Goal: Task Accomplishment & Management: Use online tool/utility

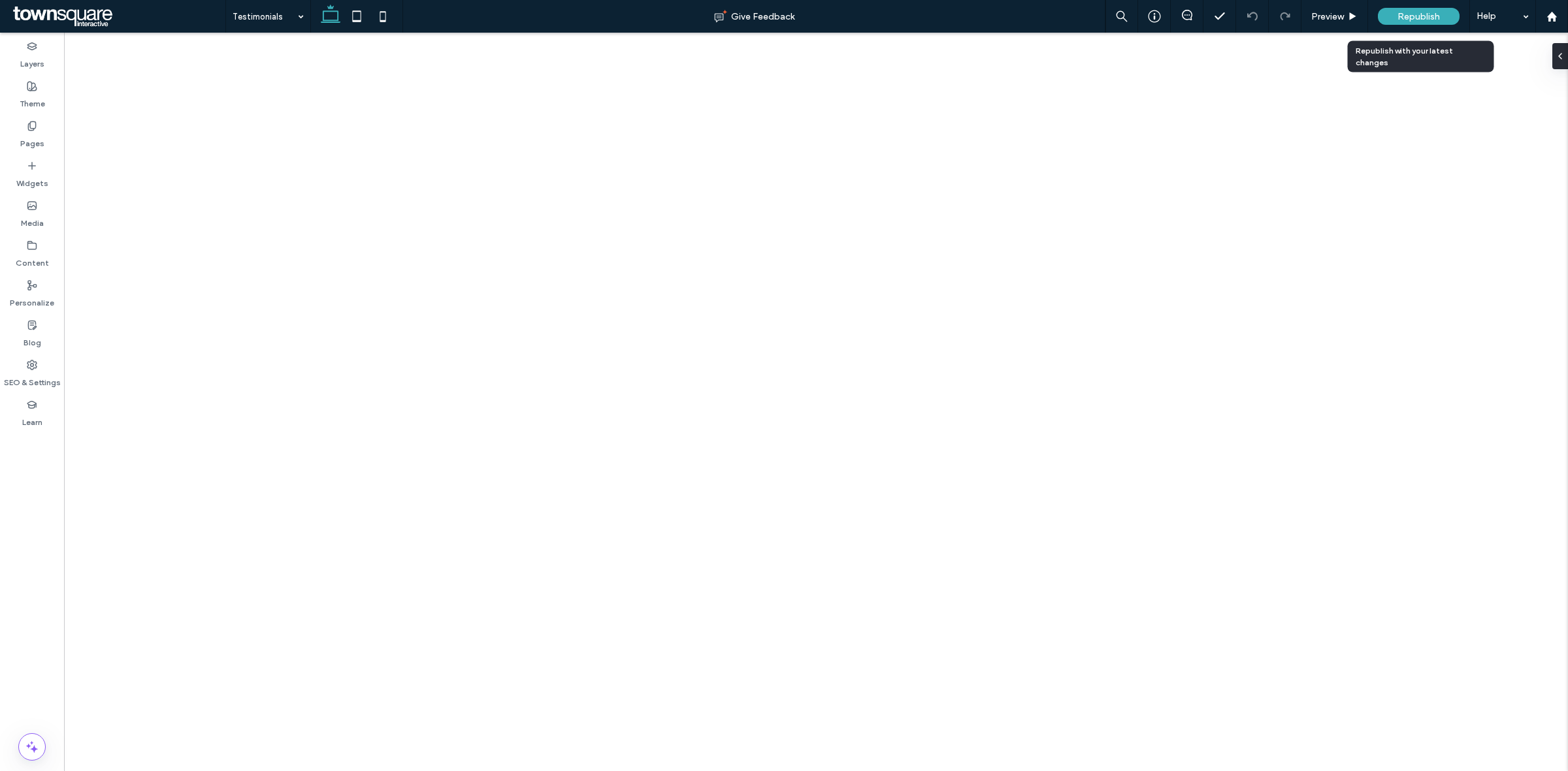
click at [1440, 8] on div "Republish" at bounding box center [1419, 16] width 82 height 17
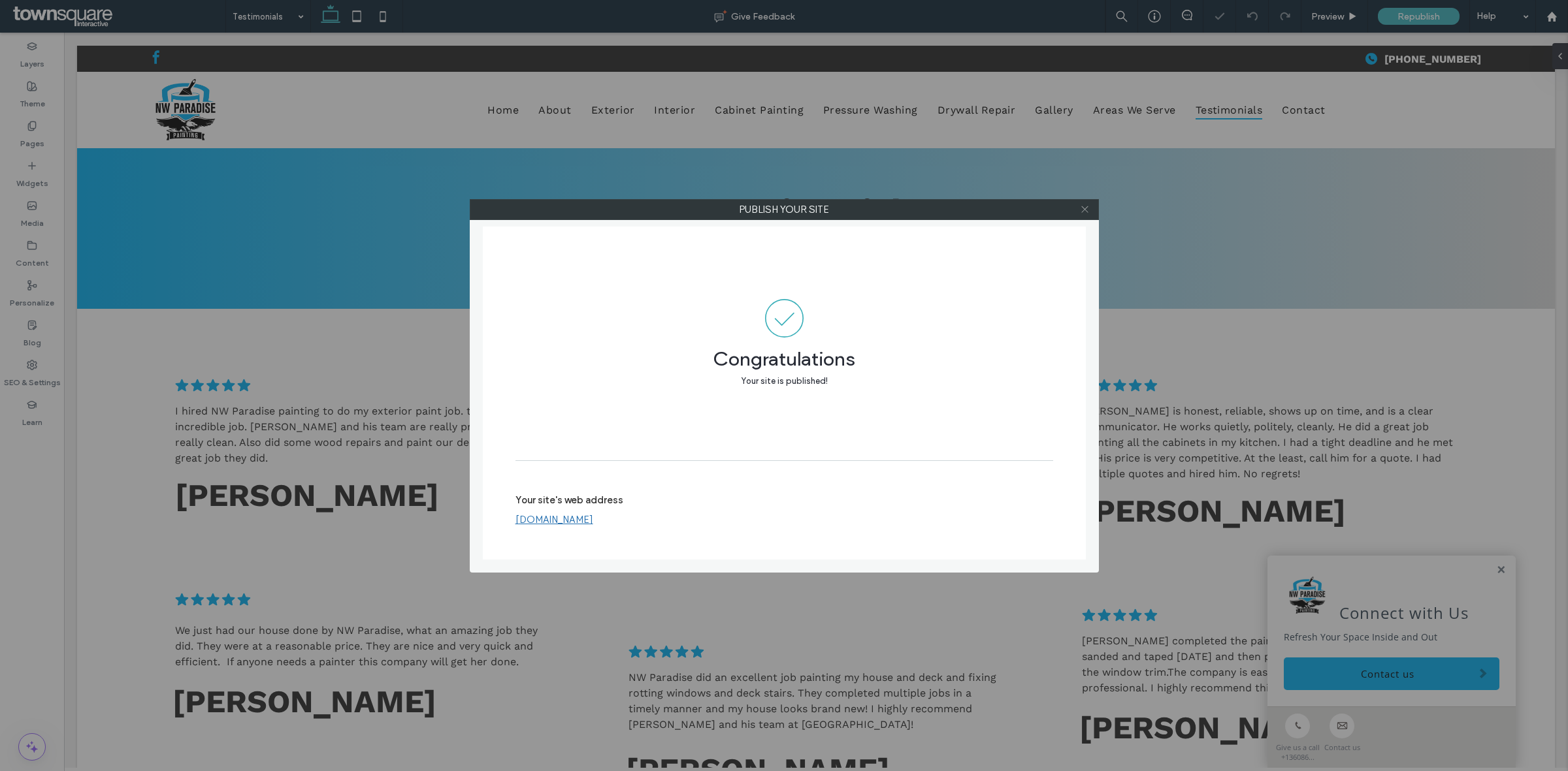
click at [1081, 203] on span at bounding box center [1085, 209] width 10 height 19
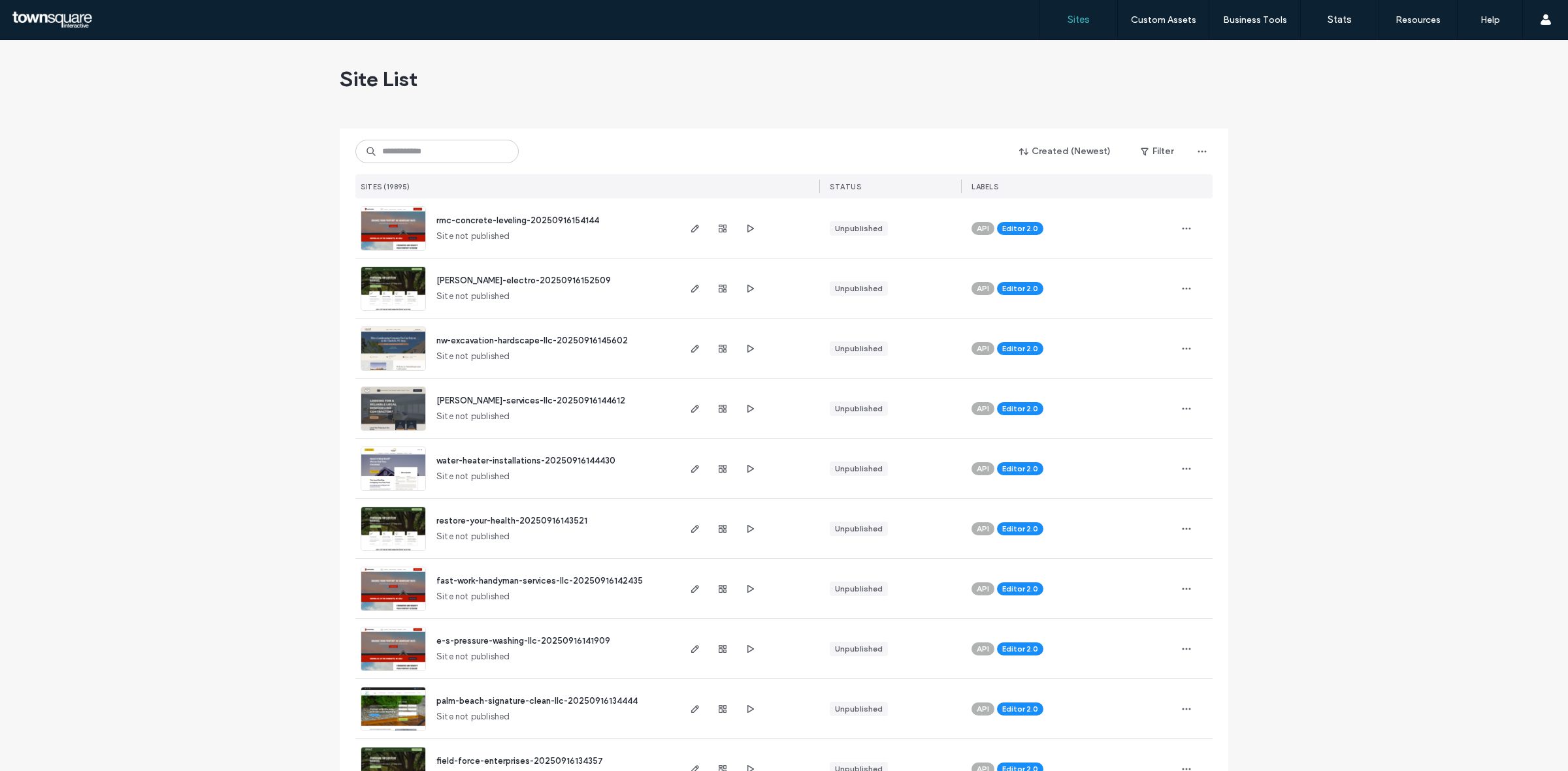
type input "*"
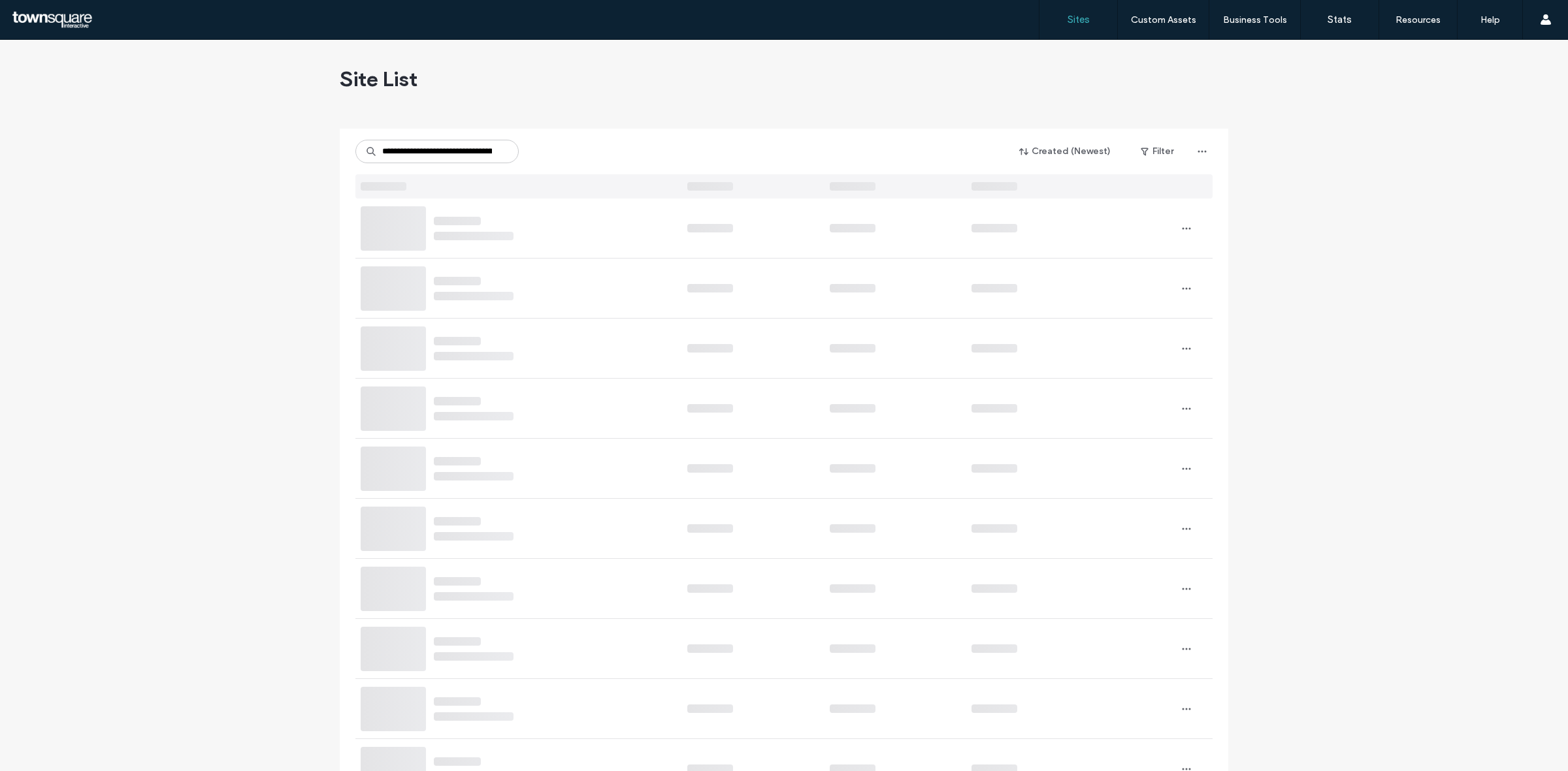
scroll to position [0, 49]
type input "**********"
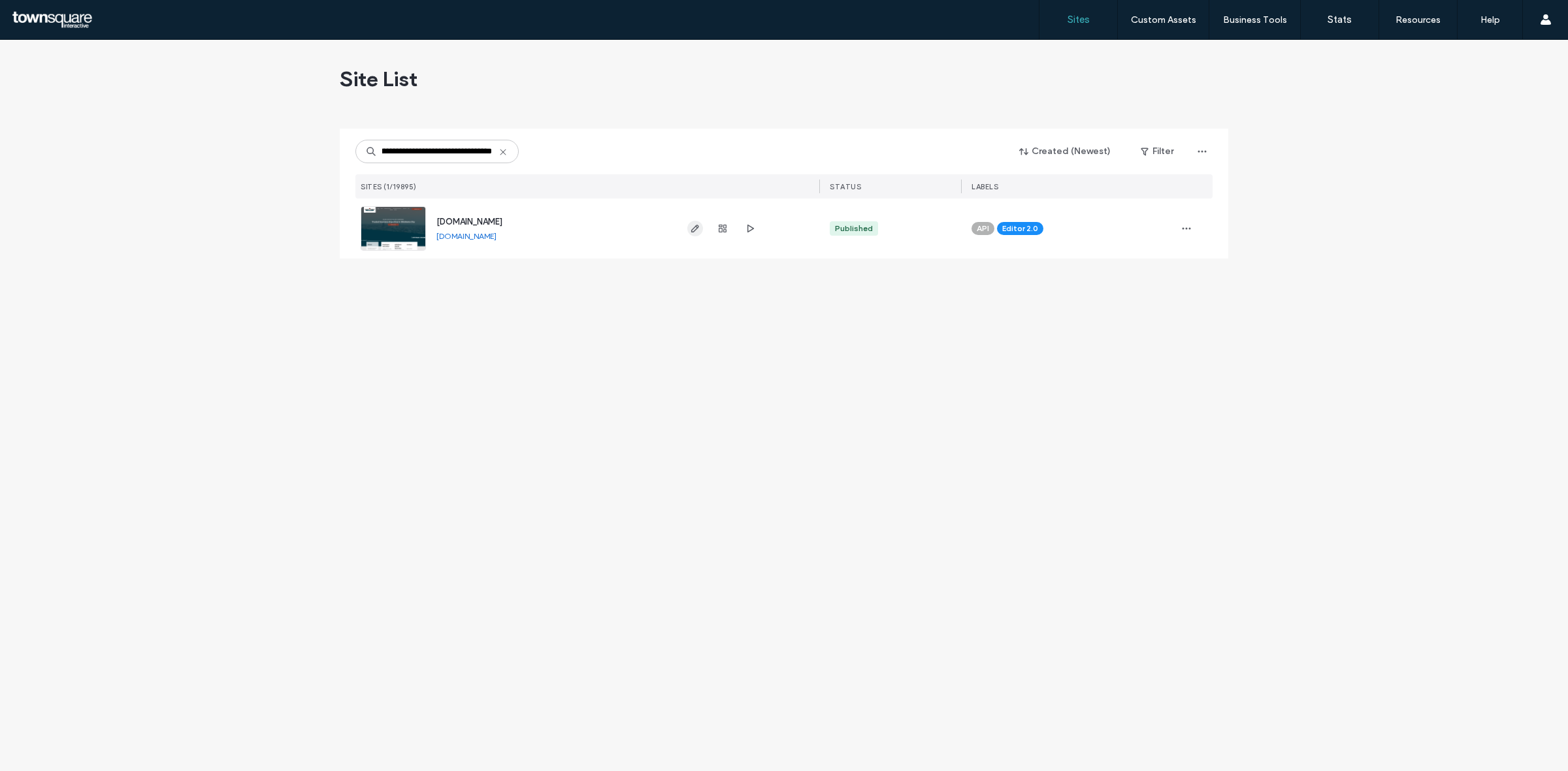
click at [693, 233] on icon "button" at bounding box center [695, 229] width 11 height 11
